Goal: Transaction & Acquisition: Book appointment/travel/reservation

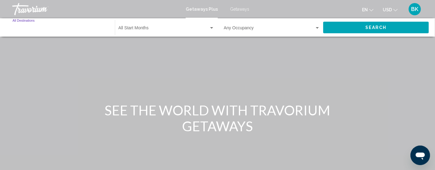
click at [36, 30] on input "Destination All Destinations" at bounding box center [61, 29] width 96 height 5
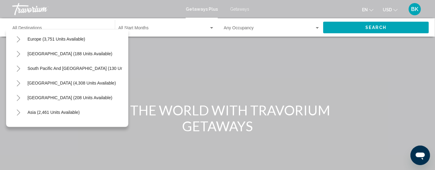
scroll to position [76, 0]
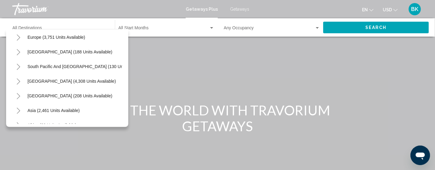
drag, startPoint x: 121, startPoint y: 86, endPoint x: 123, endPoint y: 112, distance: 26.9
click at [123, 112] on div "All destinations United States (44,690 units available) Mexico (2,413 units ava…" at bounding box center [67, 78] width 122 height 98
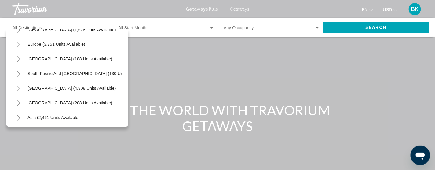
scroll to position [0, 0]
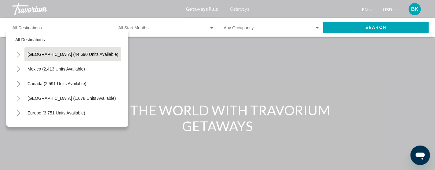
click at [46, 56] on span "United States (44,690 units available)" at bounding box center [72, 54] width 91 height 5
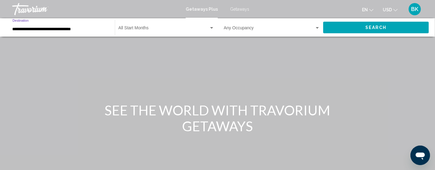
click at [50, 29] on input "**********" at bounding box center [61, 29] width 96 height 5
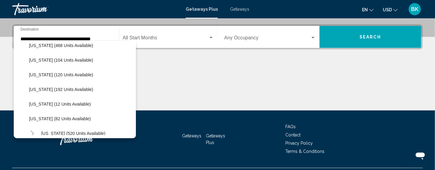
scroll to position [166, 0]
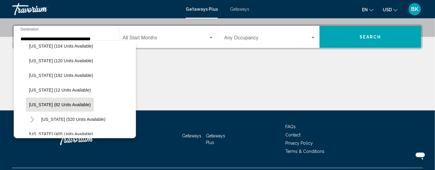
click at [56, 106] on span "Louisiana (82 units available)" at bounding box center [60, 104] width 62 height 5
type input "**********"
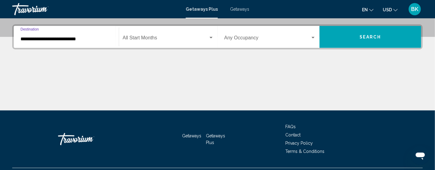
scroll to position [151, 0]
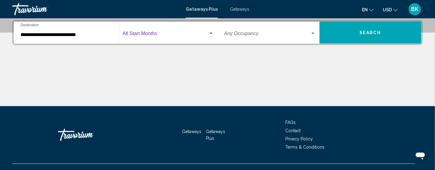
click at [213, 31] on div "Search widget" at bounding box center [210, 33] width 5 height 5
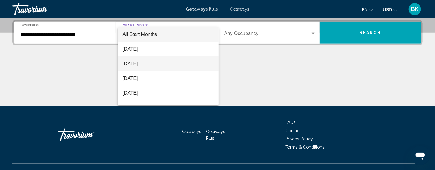
click at [146, 62] on span "September 2025" at bounding box center [167, 63] width 91 height 15
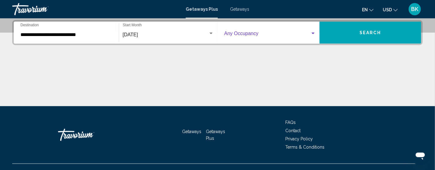
click at [314, 33] on div "Search widget" at bounding box center [312, 34] width 3 height 2
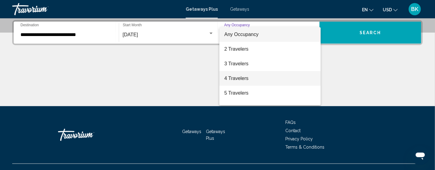
click at [238, 78] on span "4 Travelers" at bounding box center [270, 78] width 92 height 15
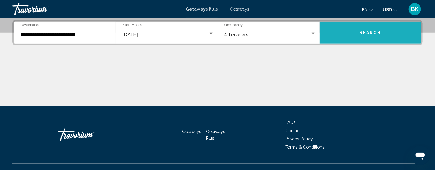
click at [333, 32] on button "Search" at bounding box center [370, 33] width 102 height 22
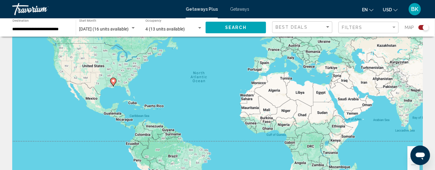
scroll to position [42, 0]
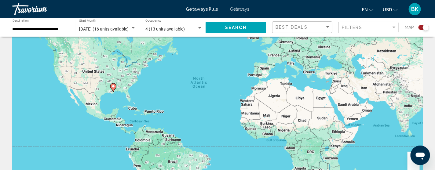
click at [159, 30] on span "4 (13 units available)" at bounding box center [164, 29] width 39 height 5
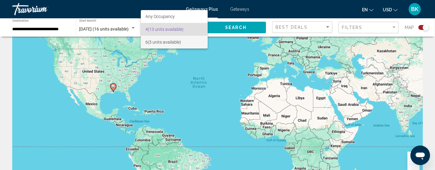
click at [155, 44] on span "6 (3 units available)" at bounding box center [174, 42] width 57 height 13
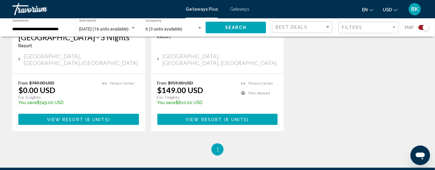
scroll to position [335, 0]
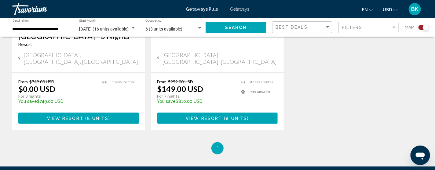
click at [204, 119] on span "View Resort" at bounding box center [204, 118] width 36 height 5
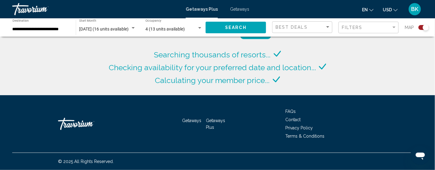
click at [29, 31] on input "**********" at bounding box center [41, 29] width 57 height 5
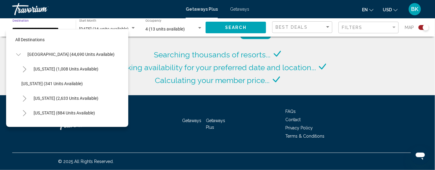
scroll to position [183, 0]
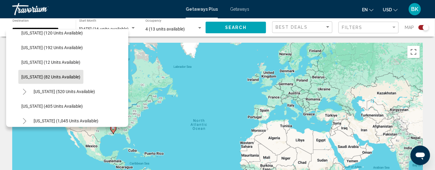
click at [117, 67] on li "Kentucky (12 units available)" at bounding box center [70, 62] width 104 height 15
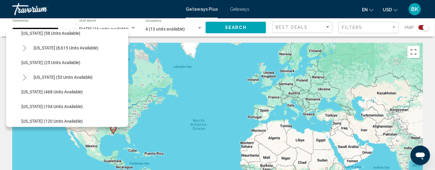
scroll to position [100, 0]
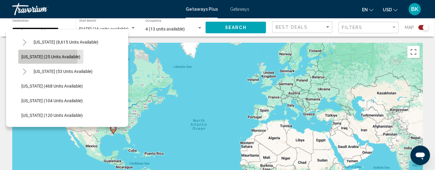
click at [30, 56] on span "Georgia (25 units available)" at bounding box center [50, 56] width 59 height 5
type input "**********"
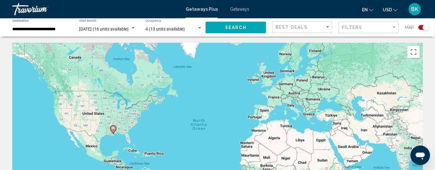
click at [21, 30] on input "**********" at bounding box center [41, 29] width 57 height 5
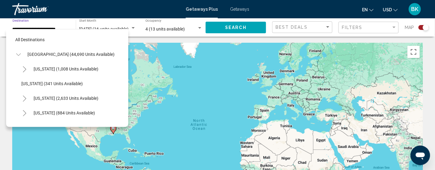
scroll to position [80, 0]
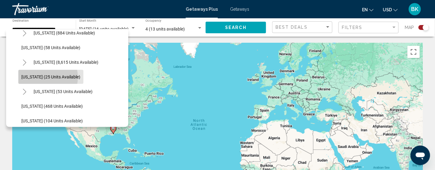
click at [44, 77] on span "Georgia (25 units available)" at bounding box center [50, 77] width 59 height 5
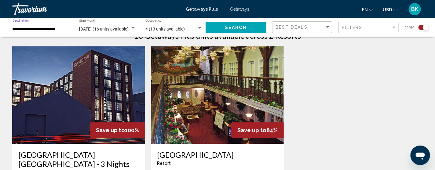
scroll to position [207, 0]
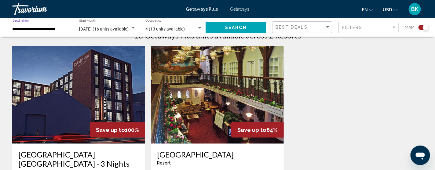
click at [237, 25] on span "Search" at bounding box center [235, 27] width 21 height 5
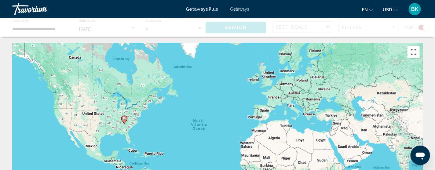
click at [239, 9] on span "Getaways" at bounding box center [239, 9] width 19 height 5
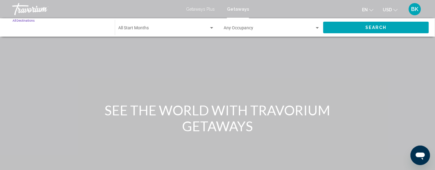
click at [35, 28] on input "Destination All Destinations" at bounding box center [61, 29] width 96 height 5
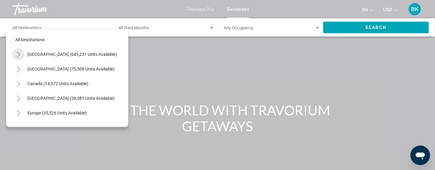
click at [19, 56] on icon "Toggle United States (643,231 units available)" at bounding box center [18, 55] width 5 height 6
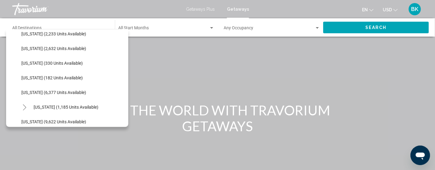
scroll to position [183, 0]
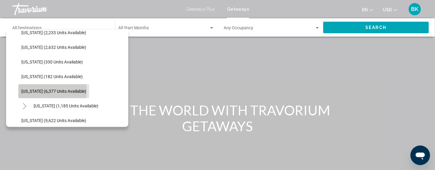
click at [40, 91] on span "Louisiana (6,377 units available)" at bounding box center [53, 91] width 65 height 5
type input "**********"
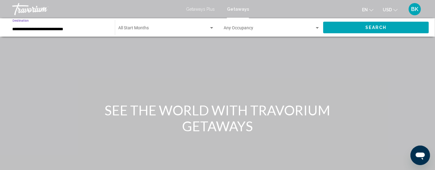
click at [212, 28] on div "Search widget" at bounding box center [211, 28] width 3 height 2
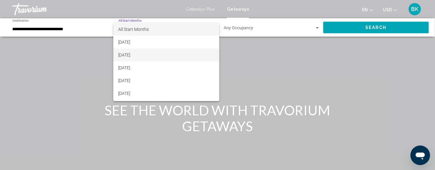
click at [139, 57] on span "September 2025" at bounding box center [166, 55] width 96 height 13
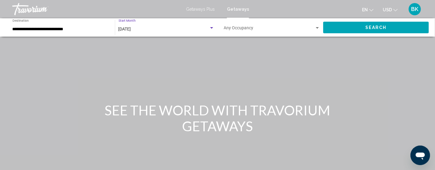
click at [318, 28] on div "Search widget" at bounding box center [317, 28] width 3 height 2
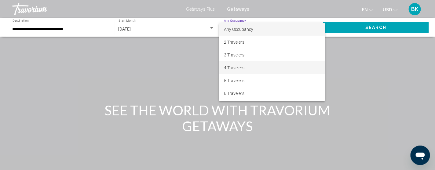
click at [241, 71] on span "4 Travelers" at bounding box center [272, 67] width 96 height 13
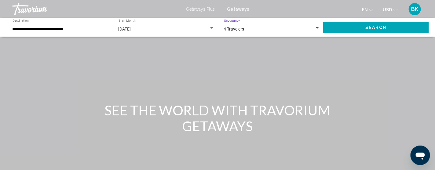
click at [369, 30] on button "Search" at bounding box center [376, 27] width 106 height 11
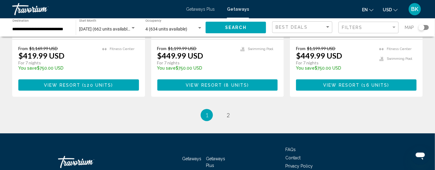
scroll to position [879, 0]
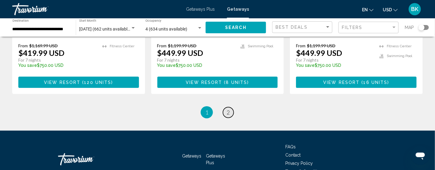
click at [228, 109] on span "2" at bounding box center [228, 112] width 3 height 7
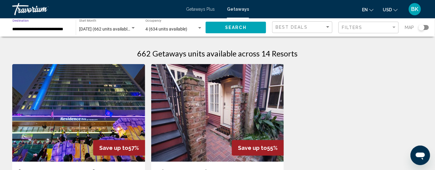
click at [50, 30] on input "**********" at bounding box center [41, 29] width 57 height 5
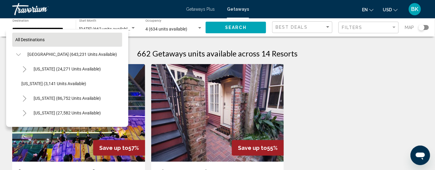
click at [19, 39] on span "All destinations" at bounding box center [29, 39] width 29 height 5
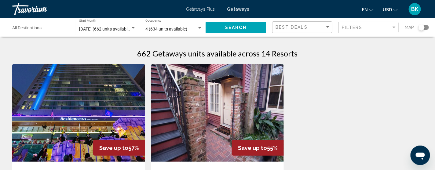
click at [22, 27] on input "Destination All Destinations" at bounding box center [41, 29] width 57 height 5
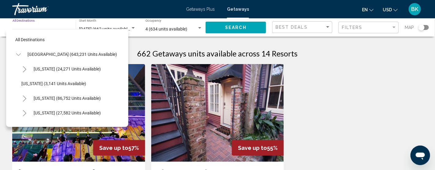
click at [22, 27] on input "Destination All Destinations" at bounding box center [41, 29] width 57 height 5
click at [19, 55] on icon "Toggle United States (643,231 units available)" at bounding box center [18, 55] width 5 height 6
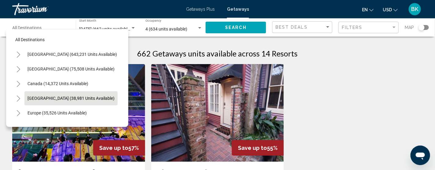
click at [61, 100] on span "Caribbean & Atlantic Islands (38,981 units available)" at bounding box center [70, 98] width 87 height 5
type input "**********"
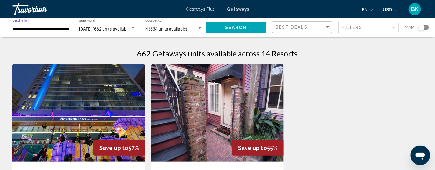
click at [111, 29] on span "September 2025 (662 units available)" at bounding box center [105, 29] width 52 height 5
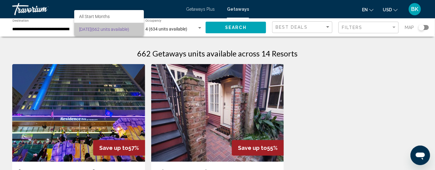
click at [109, 26] on span "September 2025 (662 units available)" at bounding box center [109, 29] width 60 height 13
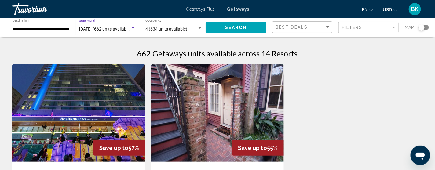
click at [133, 29] on div "Search widget" at bounding box center [133, 28] width 3 height 2
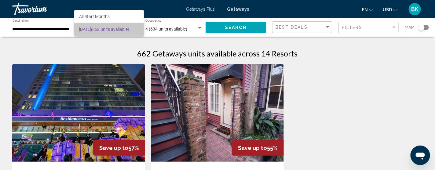
click at [133, 29] on span "September 2025 (662 units available)" at bounding box center [109, 29] width 60 height 13
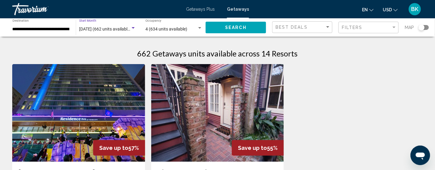
click at [133, 30] on div "Search widget" at bounding box center [132, 28] width 5 height 5
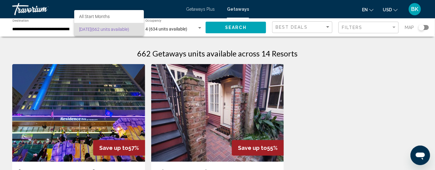
click at [183, 43] on div at bounding box center [217, 85] width 435 height 170
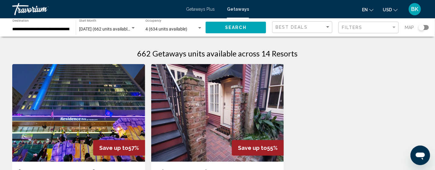
click at [97, 32] on div "September 2025 (662 units available) Start Month All Start Months" at bounding box center [107, 27] width 57 height 17
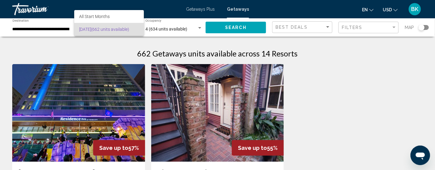
click at [173, 41] on div at bounding box center [217, 85] width 435 height 170
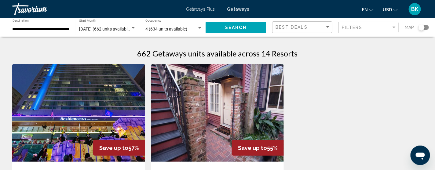
click at [200, 28] on div "Search widget" at bounding box center [199, 28] width 3 height 2
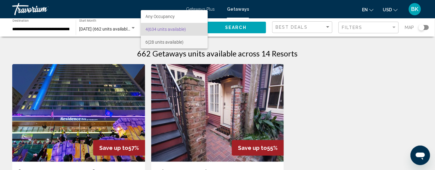
click at [162, 43] on span "6 (28 units available)" at bounding box center [174, 42] width 57 height 13
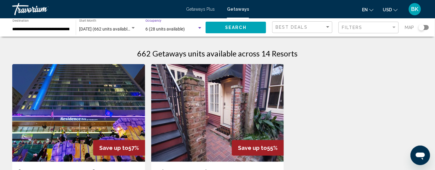
click at [226, 27] on span "Search" at bounding box center [235, 27] width 21 height 5
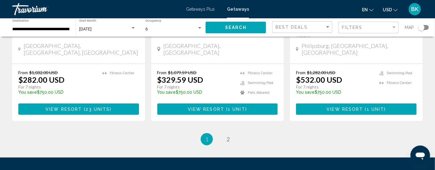
scroll to position [833, 0]
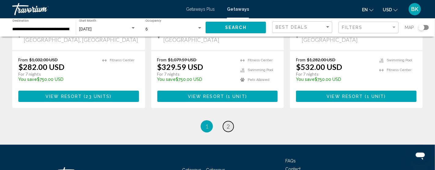
click at [228, 123] on span "2" at bounding box center [228, 126] width 3 height 7
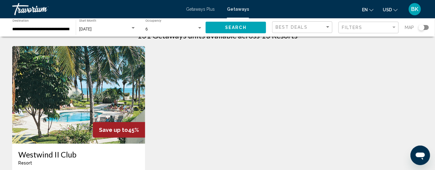
scroll to position [12, 0]
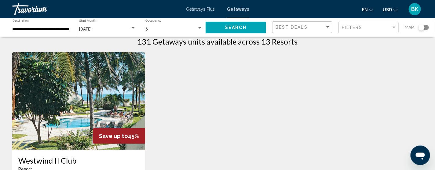
click at [204, 9] on span "Getaways Plus" at bounding box center [200, 9] width 29 height 5
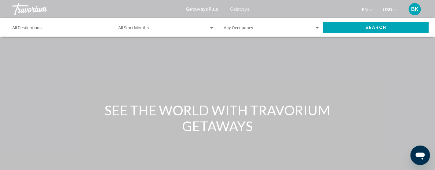
click at [40, 31] on input "Destination All Destinations" at bounding box center [61, 29] width 96 height 5
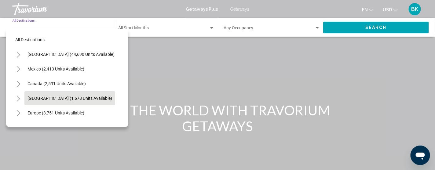
click at [66, 98] on span "Caribbean & Atlantic Islands (1,678 units available)" at bounding box center [69, 98] width 85 height 5
type input "**********"
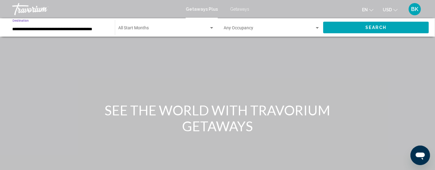
click at [213, 28] on div "Search widget" at bounding box center [211, 28] width 3 height 2
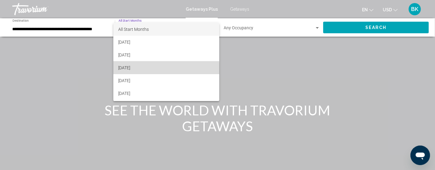
click at [124, 70] on span "October 2025" at bounding box center [166, 67] width 96 height 13
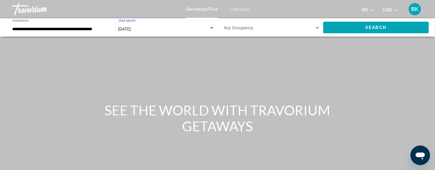
click at [318, 28] on div "Search widget" at bounding box center [317, 28] width 3 height 2
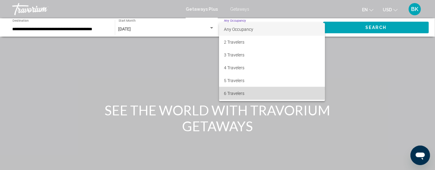
click at [244, 93] on span "6 Travelers" at bounding box center [272, 93] width 96 height 13
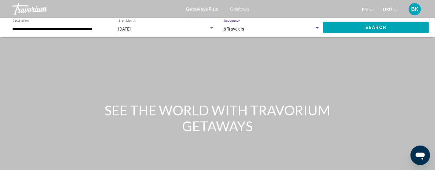
click at [370, 28] on span "Search" at bounding box center [375, 27] width 21 height 5
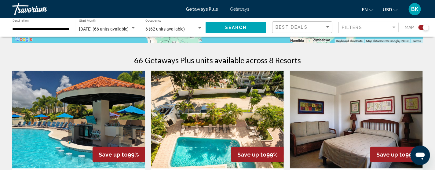
scroll to position [180, 0]
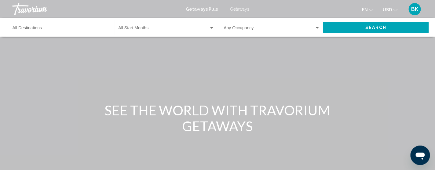
click at [60, 29] on input "Destination All Destinations" at bounding box center [61, 29] width 96 height 5
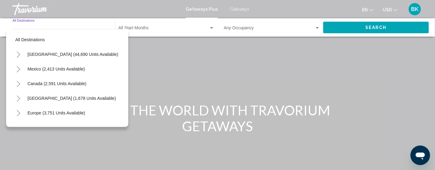
click at [17, 55] on icon "Toggle United States (44,690 units available)" at bounding box center [18, 55] width 5 height 6
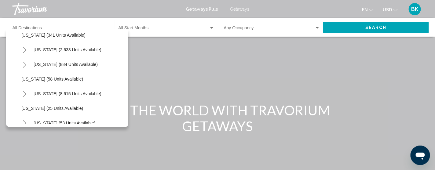
scroll to position [61, 0]
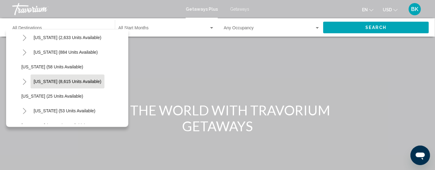
click at [56, 84] on button "Florida (8,615 units available)" at bounding box center [68, 82] width 74 height 14
type input "**********"
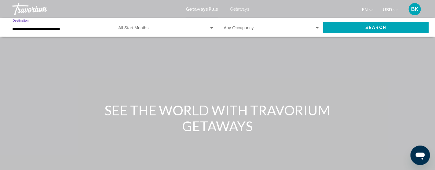
click at [212, 29] on div "Search widget" at bounding box center [211, 28] width 5 height 5
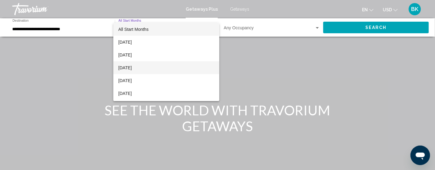
click at [133, 69] on span "October 2025" at bounding box center [166, 67] width 96 height 13
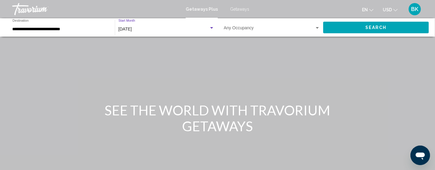
click at [315, 28] on div "Search widget" at bounding box center [317, 28] width 5 height 5
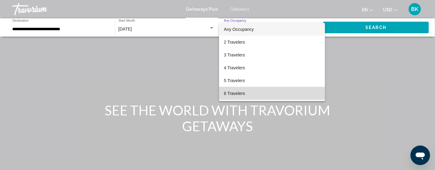
click at [237, 91] on span "6 Travelers" at bounding box center [272, 93] width 96 height 13
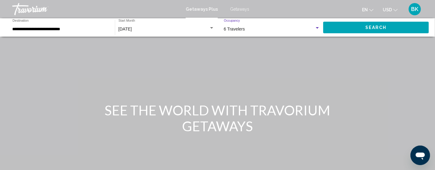
click at [373, 29] on span "Search" at bounding box center [375, 27] width 21 height 5
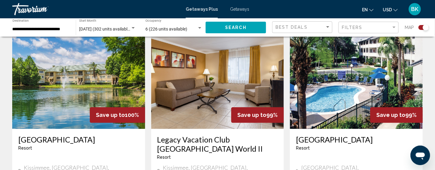
scroll to position [452, 0]
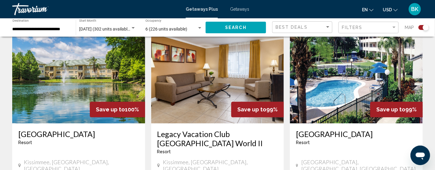
click at [231, 94] on img "Main content" at bounding box center [217, 75] width 133 height 98
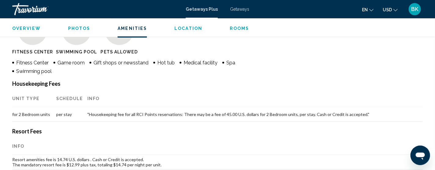
scroll to position [513, 0]
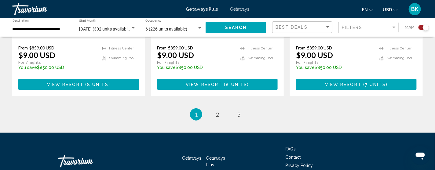
scroll to position [1050, 0]
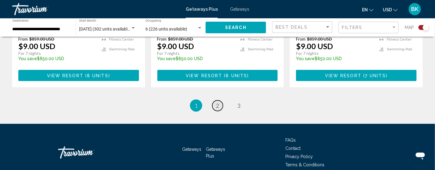
click at [218, 102] on span "2" at bounding box center [217, 105] width 3 height 7
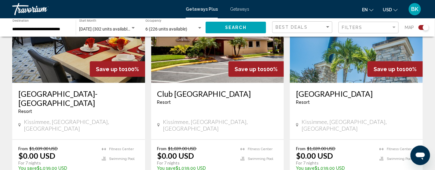
scroll to position [256, 0]
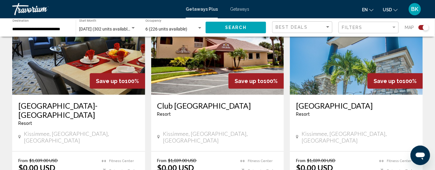
click at [59, 56] on img "Main content" at bounding box center [78, 46] width 133 height 98
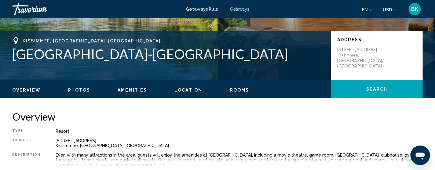
scroll to position [122, 0]
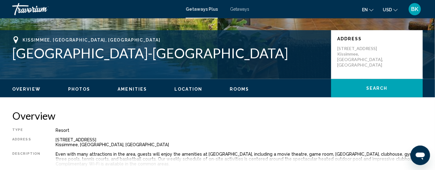
click at [234, 90] on span "Rooms" at bounding box center [240, 89] width 20 height 5
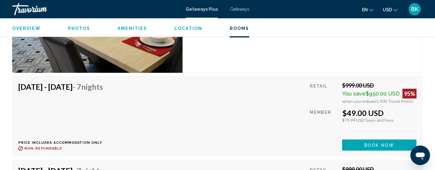
scroll to position [1918, 0]
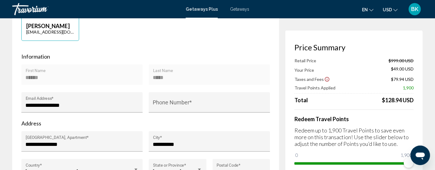
scroll to position [195, 0]
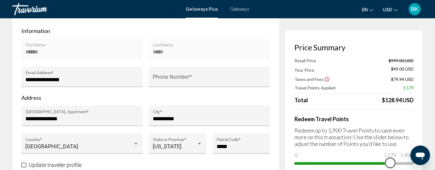
click at [390, 162] on ngx-slider "0 1,900 1,579" at bounding box center [353, 162] width 119 height 1
drag, startPoint x: 390, startPoint y: 161, endPoint x: 372, endPoint y: 166, distance: 19.0
click at [372, 166] on span "Main content" at bounding box center [371, 163] width 10 height 10
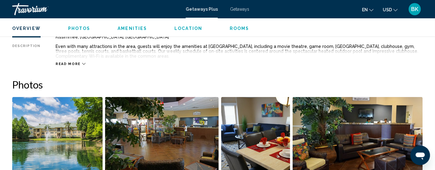
scroll to position [232, 0]
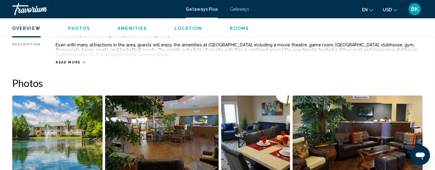
click at [82, 63] on icon "Main content" at bounding box center [83, 62] width 3 height 3
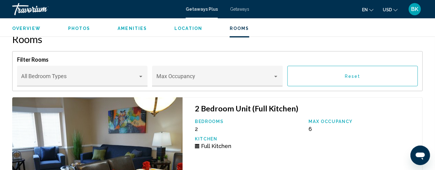
scroll to position [1196, 0]
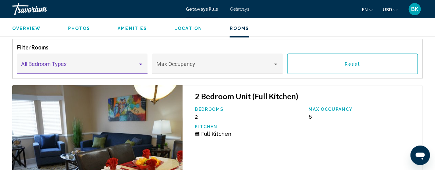
click at [141, 64] on div "Main content" at bounding box center [140, 65] width 3 height 2
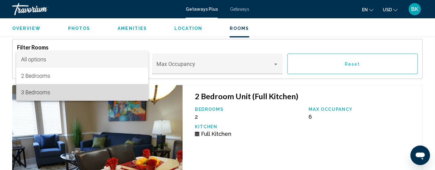
click at [56, 96] on span "3 Bedrooms" at bounding box center [82, 92] width 122 height 16
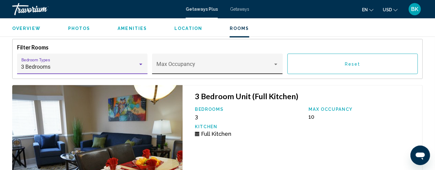
click at [277, 64] on div "Main content" at bounding box center [275, 65] width 3 height 2
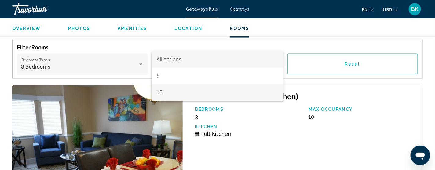
click at [159, 93] on span "10" at bounding box center [217, 92] width 122 height 16
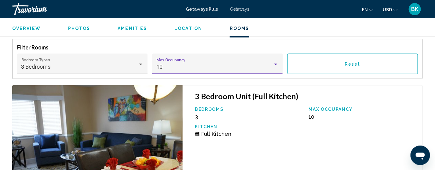
click at [379, 126] on div "Bedrooms 3 Max Occupancy 10 Kitchen Full Kitchen" at bounding box center [306, 124] width 228 height 35
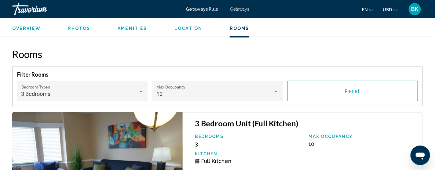
scroll to position [1168, 0]
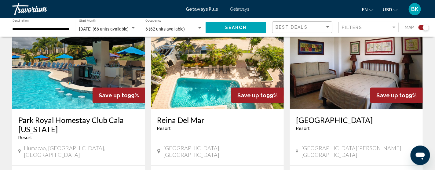
scroll to position [241, 0]
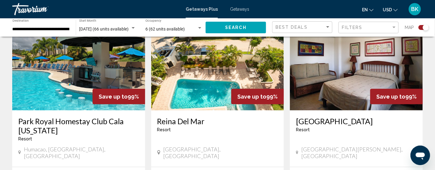
click at [236, 10] on span "Getaways" at bounding box center [239, 9] width 19 height 5
